Goal: Find specific page/section: Find specific page/section

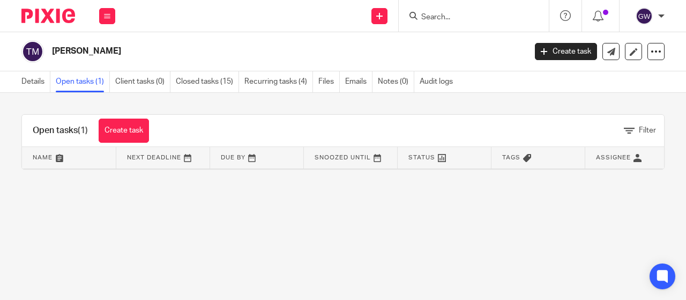
scroll to position [0, 124]
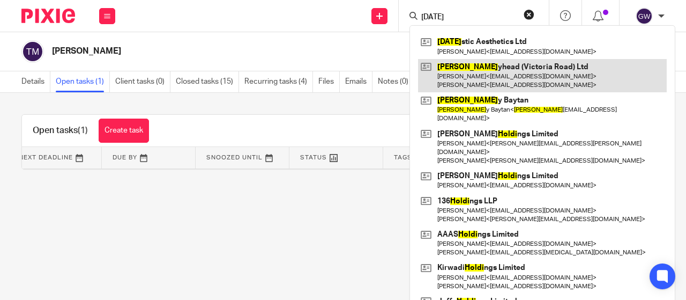
type input "holi"
click at [444, 60] on link at bounding box center [542, 75] width 249 height 33
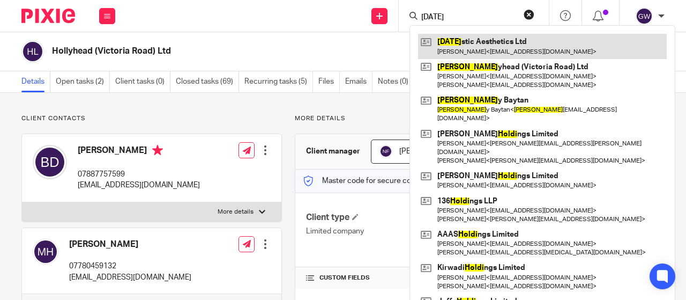
type input "[DATE]"
click at [455, 45] on link at bounding box center [542, 46] width 249 height 25
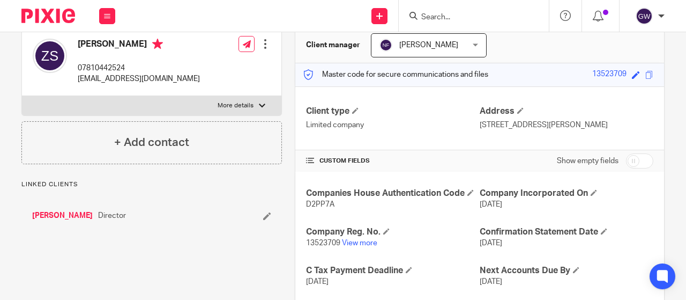
scroll to position [107, 0]
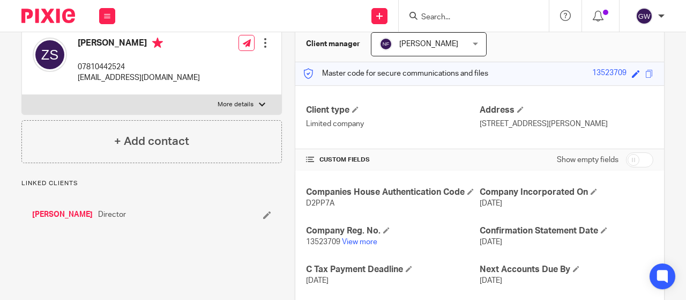
click at [322, 246] on span "13523709" at bounding box center [323, 242] width 34 height 8
copy p "13523709"
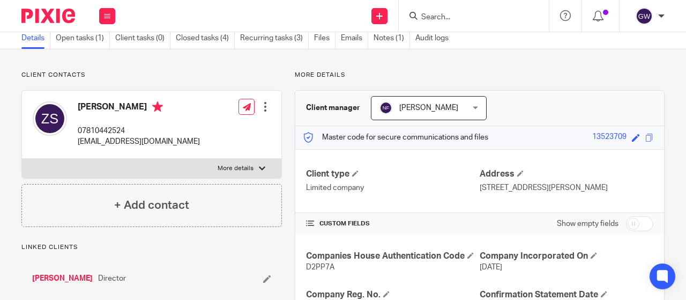
scroll to position [0, 0]
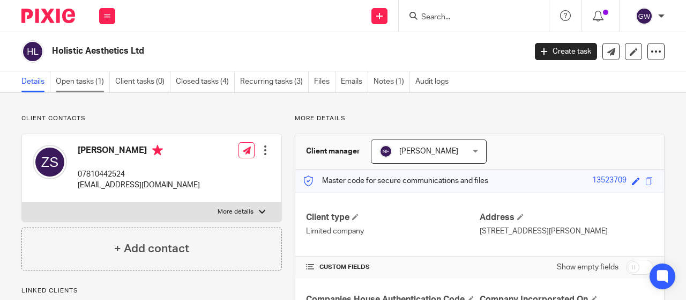
click at [77, 77] on link "Open tasks (1)" at bounding box center [83, 81] width 54 height 21
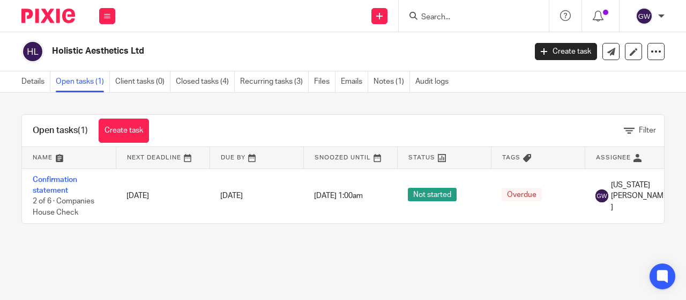
scroll to position [0, 115]
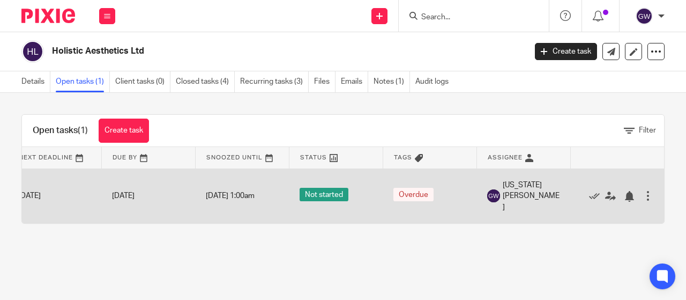
click at [581, 196] on div at bounding box center [612, 195] width 62 height 11
click at [591, 198] on icon at bounding box center [594, 196] width 11 height 11
